Goal: Communication & Community: Answer question/provide support

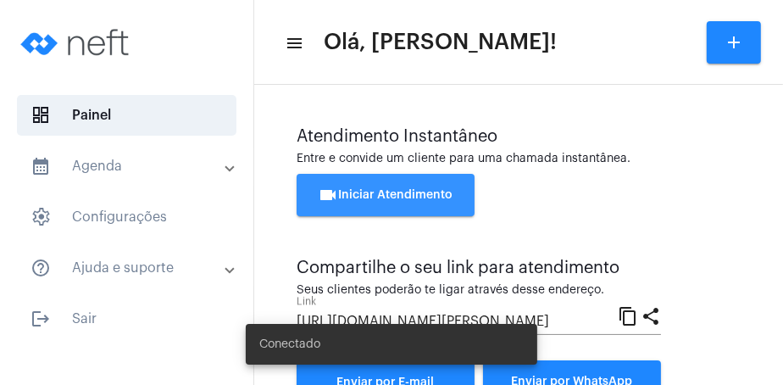
click at [381, 200] on span "videocam Iniciar Atendimento" at bounding box center [386, 195] width 135 height 12
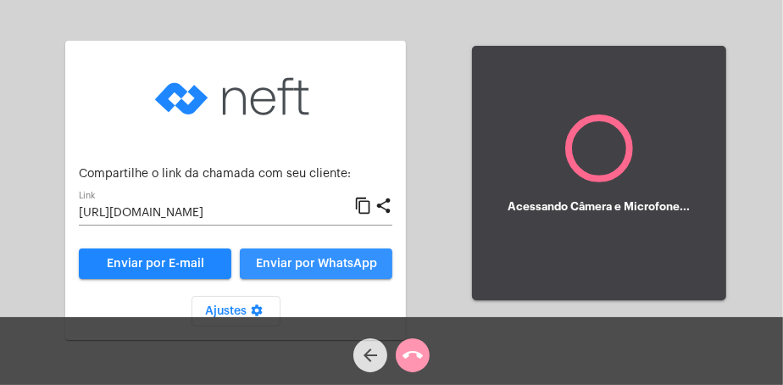
click at [326, 267] on span "Enviar por WhatsApp" at bounding box center [316, 264] width 121 height 12
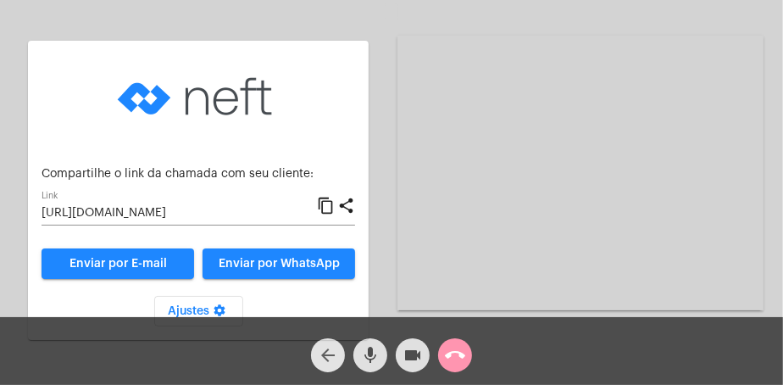
click at [318, 349] on mat-icon "arrow_back" at bounding box center [328, 355] width 20 height 20
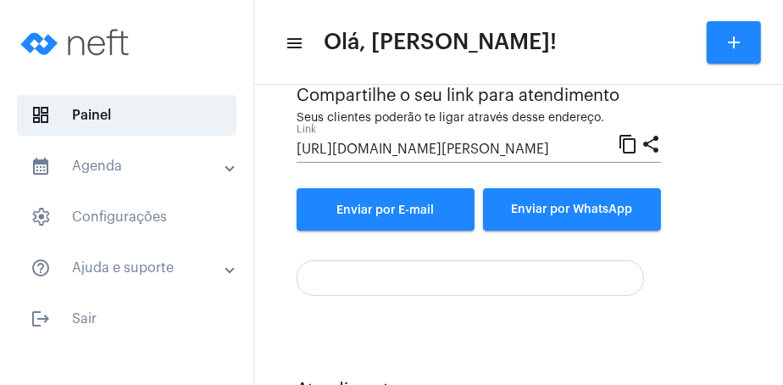
scroll to position [465, 0]
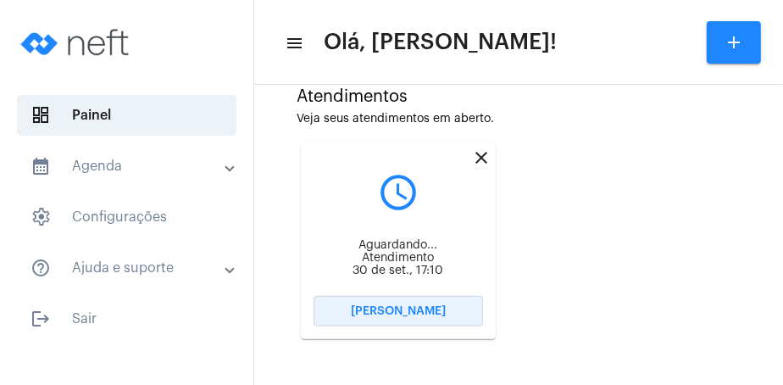
click at [409, 303] on button "[PERSON_NAME]" at bounding box center [399, 311] width 170 height 31
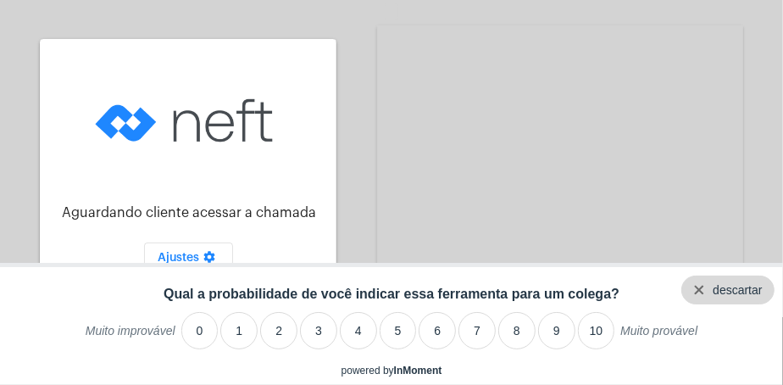
click at [697, 281] on div "descartar" at bounding box center [727, 289] width 93 height 29
